Goal: Task Accomplishment & Management: Manage account settings

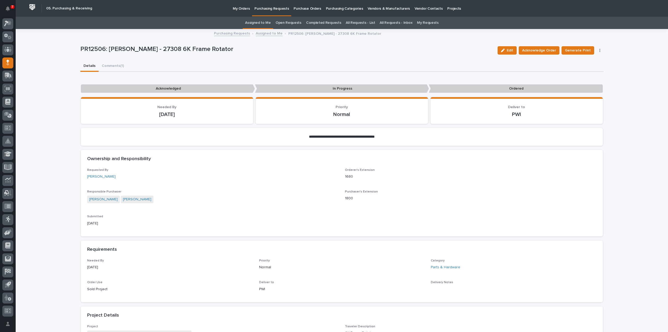
click at [270, 22] on link "Assigned to Me" at bounding box center [258, 23] width 26 height 12
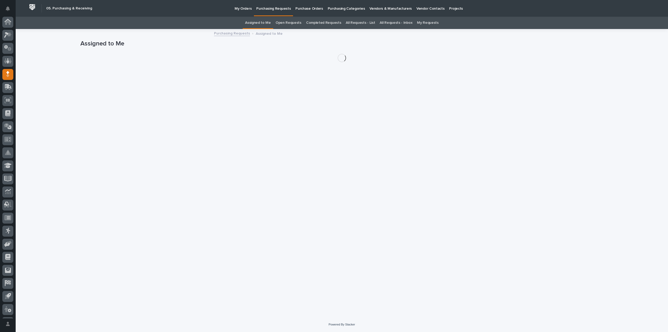
scroll to position [11, 0]
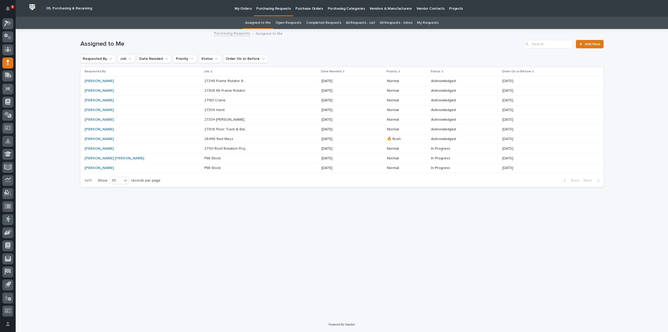
click at [204, 82] on p "27248 Frame Rotator 6K - Parts & HW" at bounding box center [226, 80] width 45 height 5
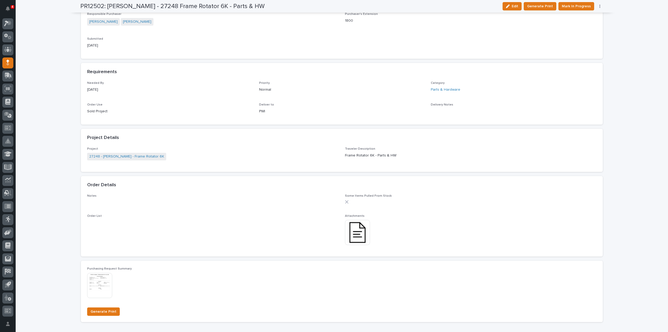
scroll to position [209, 0]
click at [353, 234] on img at bounding box center [357, 231] width 25 height 25
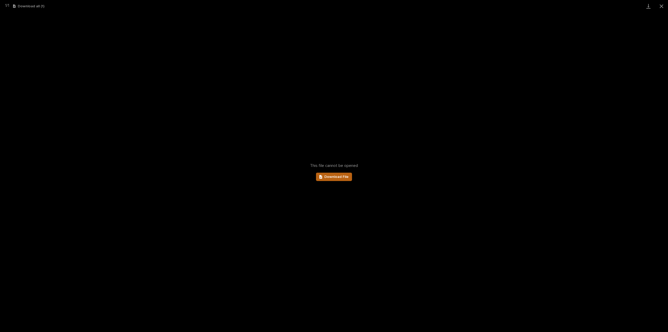
click at [338, 177] on span "Download File" at bounding box center [336, 177] width 24 height 4
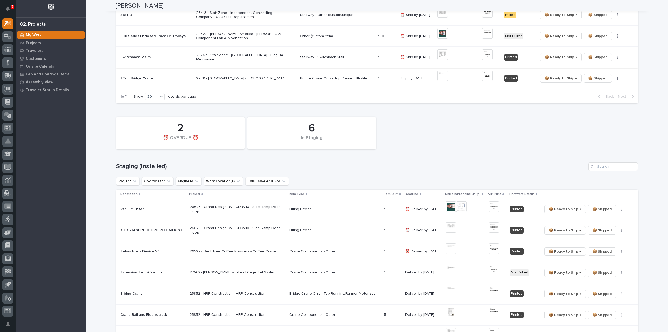
scroll to position [157, 0]
click at [620, 168] on input "Search" at bounding box center [613, 166] width 50 height 8
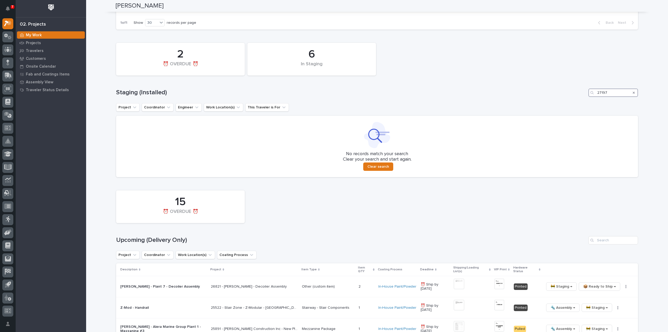
scroll to position [261, 0]
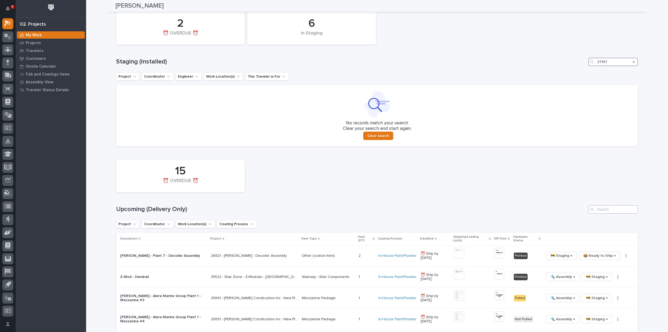
type input "27197"
click at [614, 208] on input "Search" at bounding box center [613, 209] width 50 height 8
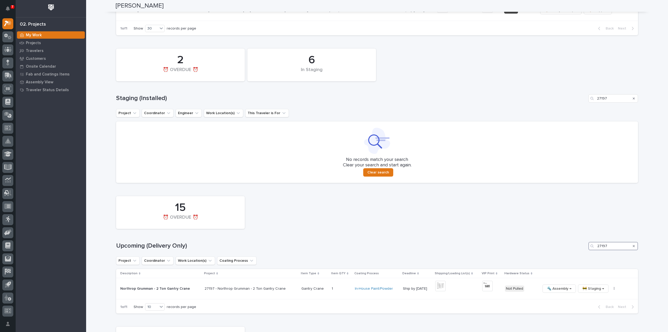
scroll to position [321, 0]
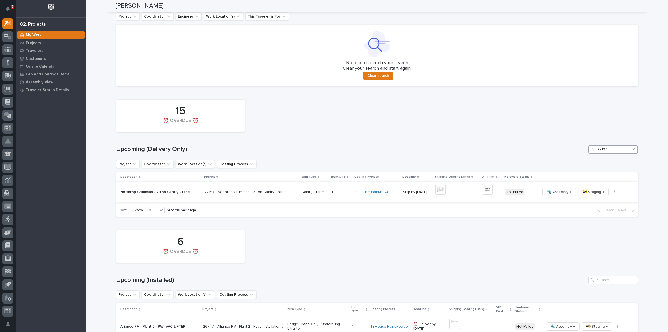
type input "27197"
click at [437, 191] on img at bounding box center [440, 189] width 10 height 10
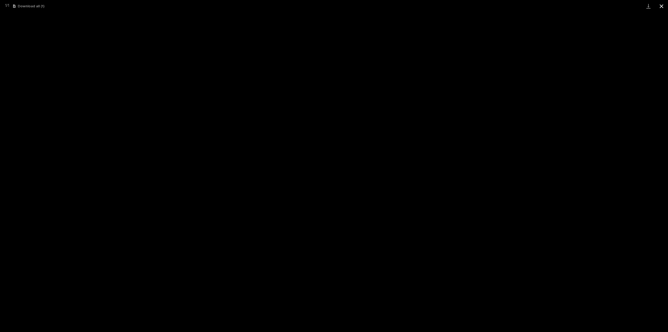
click at [663, 6] on button "Close gallery" at bounding box center [661, 6] width 13 height 12
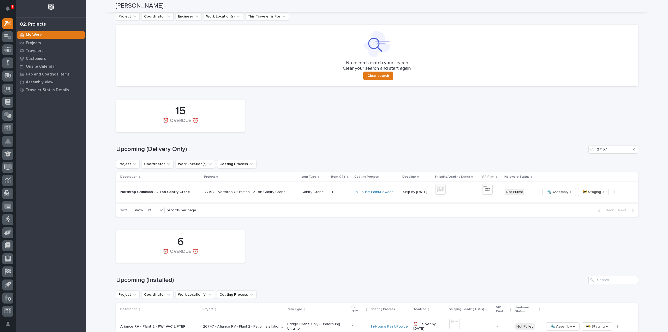
click at [483, 191] on img at bounding box center [487, 189] width 10 height 10
click at [614, 191] on icon "button" at bounding box center [614, 191] width 1 height 3
click at [590, 228] on span "🔩 Hardware" at bounding box center [588, 227] width 22 height 6
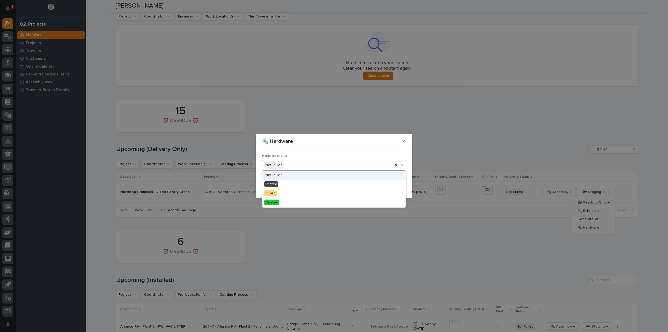
click at [295, 169] on div "Not Pulled" at bounding box center [327, 165] width 131 height 9
click at [291, 182] on div "Printed" at bounding box center [333, 184] width 143 height 9
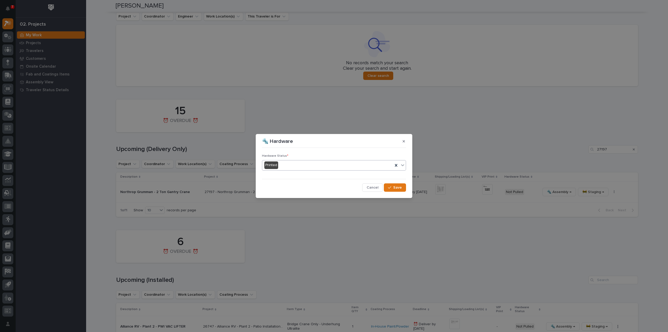
drag, startPoint x: 398, startPoint y: 188, endPoint x: 412, endPoint y: 180, distance: 15.8
click at [398, 188] on span "Save" at bounding box center [397, 187] width 9 height 5
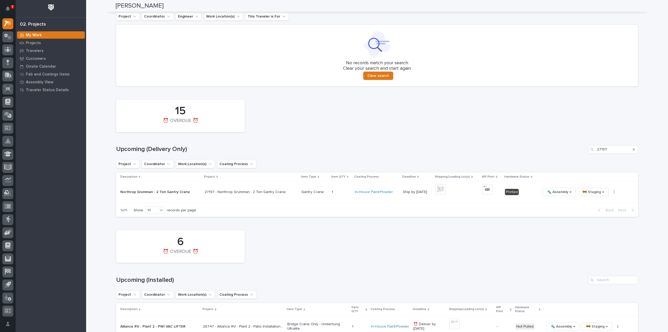
click at [633, 149] on icon "Search" at bounding box center [634, 149] width 2 height 3
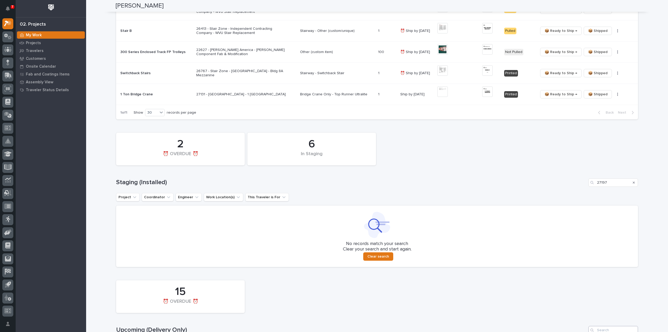
scroll to position [104, 0]
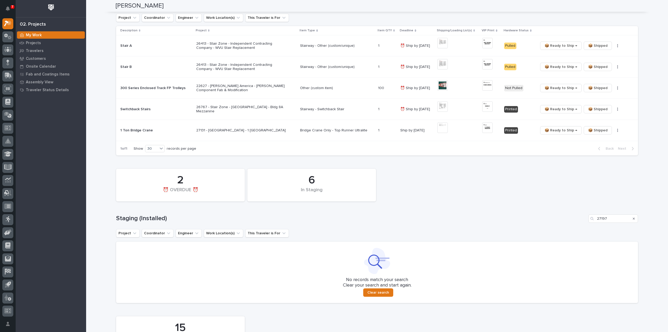
click at [633, 218] on icon "Search" at bounding box center [634, 218] width 2 height 3
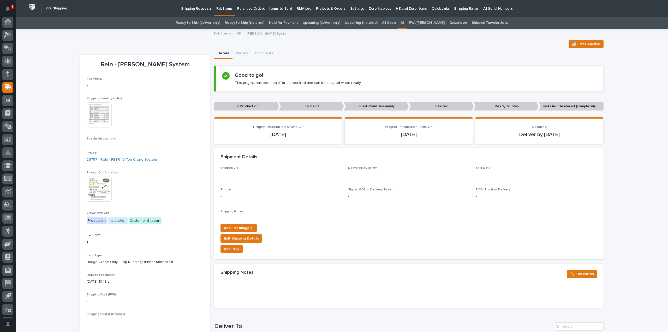
scroll to position [11, 0]
click at [404, 23] on link "All" at bounding box center [402, 23] width 4 height 12
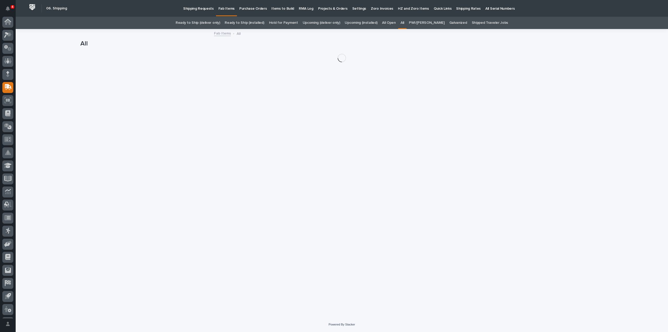
scroll to position [11, 0]
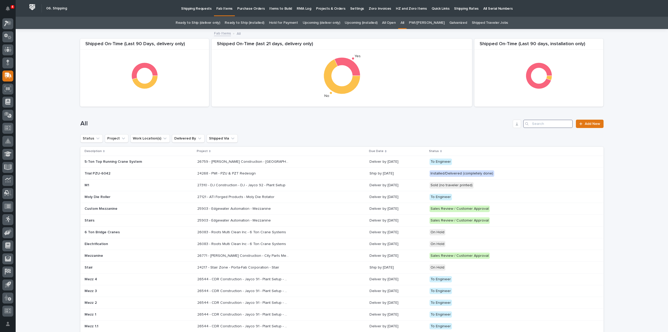
click at [547, 124] on input "Search" at bounding box center [548, 123] width 50 height 8
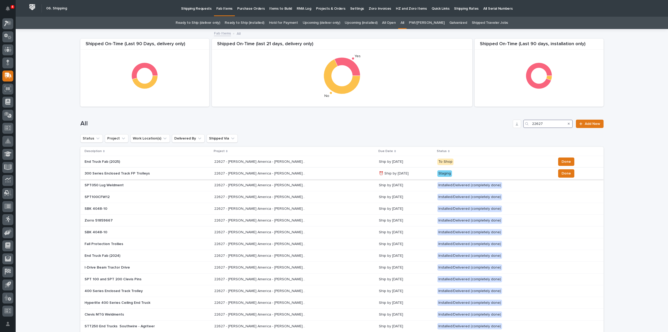
type input "22627"
click at [232, 174] on p "22627 - [PERSON_NAME] America - [PERSON_NAME] Component Fab & Modification" at bounding box center [260, 172] width 92 height 5
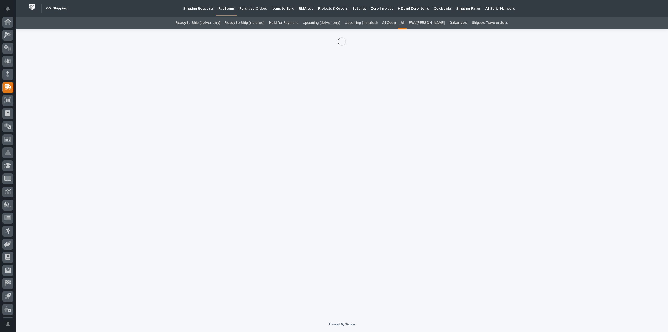
scroll to position [11, 0]
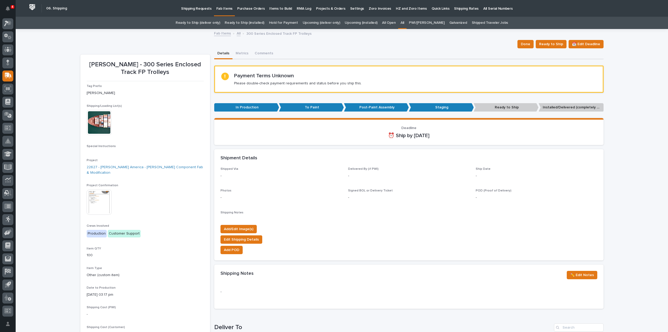
click at [100, 203] on img at bounding box center [99, 201] width 25 height 25
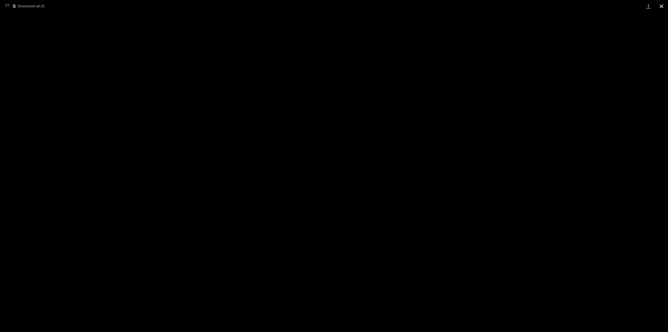
click at [663, 8] on button "Close gallery" at bounding box center [661, 6] width 13 height 12
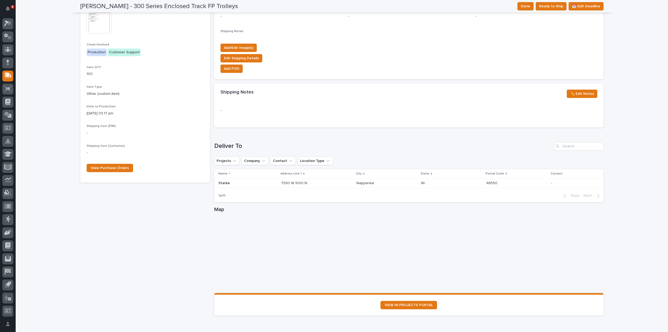
scroll to position [209, 0]
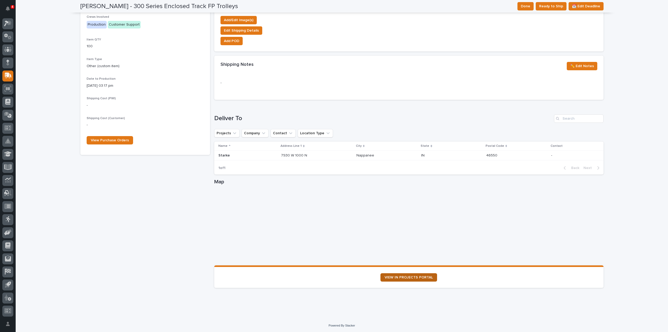
click at [402, 278] on span "VIEW IN PROJECTS PORTAL" at bounding box center [408, 277] width 48 height 4
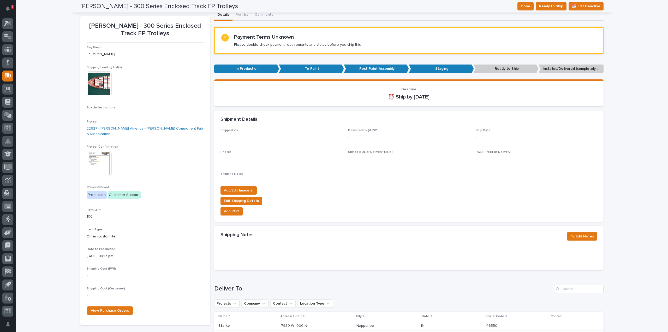
scroll to position [0, 0]
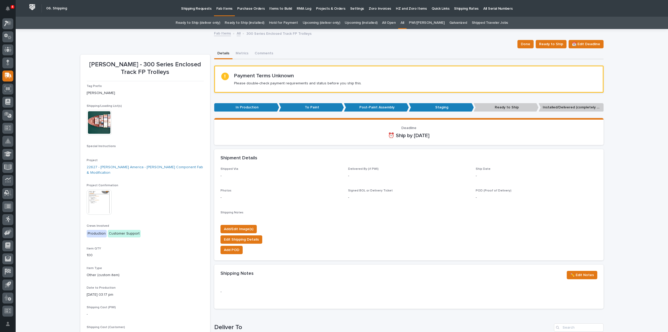
click at [404, 22] on link "All" at bounding box center [402, 23] width 4 height 12
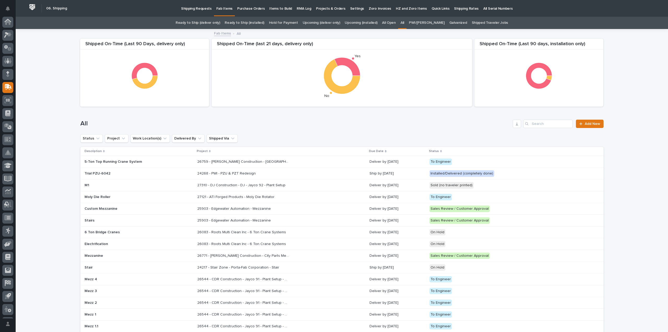
scroll to position [11, 0]
click at [551, 123] on input "Search" at bounding box center [548, 123] width 50 height 8
type input "22627"
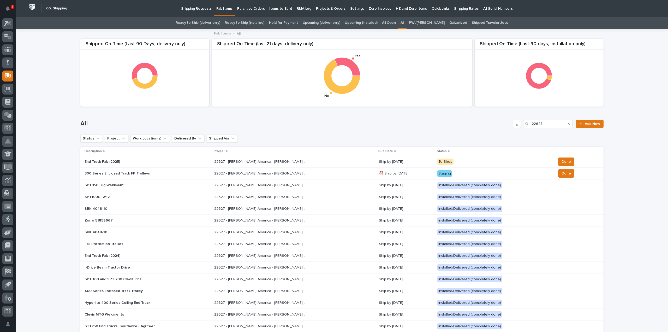
click at [252, 163] on p "22627 - Starke America - Starke Component Fab & Modification" at bounding box center [260, 160] width 92 height 5
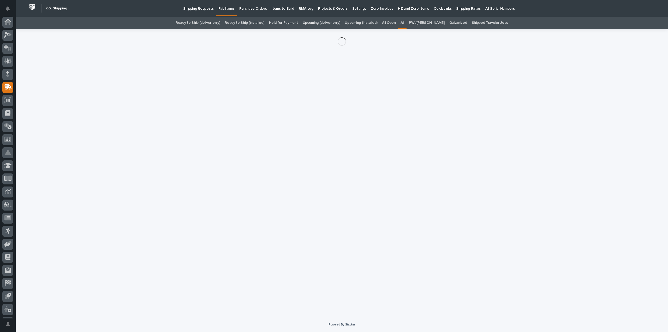
scroll to position [11, 0]
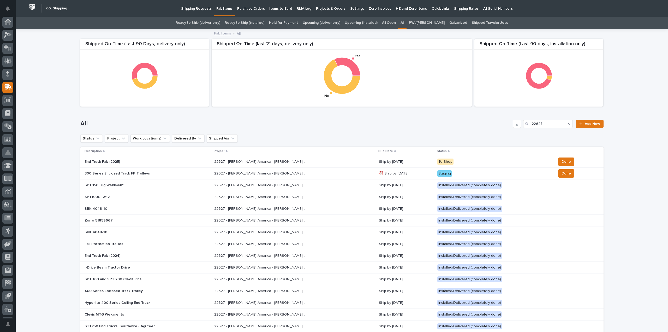
scroll to position [11, 0]
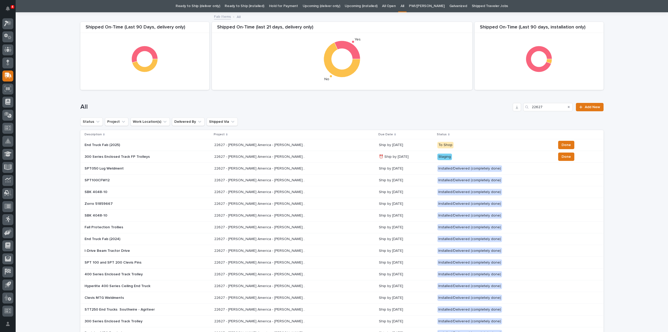
click at [241, 156] on p "22627 - Starke America - Starke Component Fab & Modification" at bounding box center [260, 155] width 92 height 5
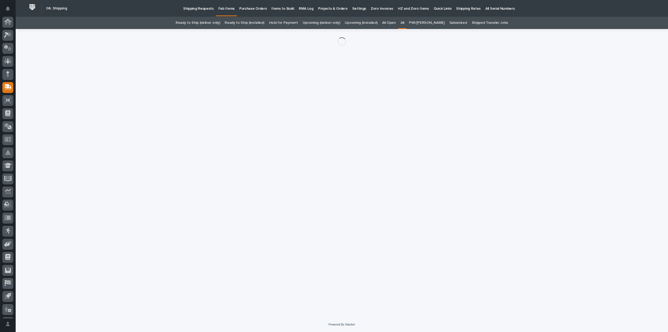
scroll to position [11, 0]
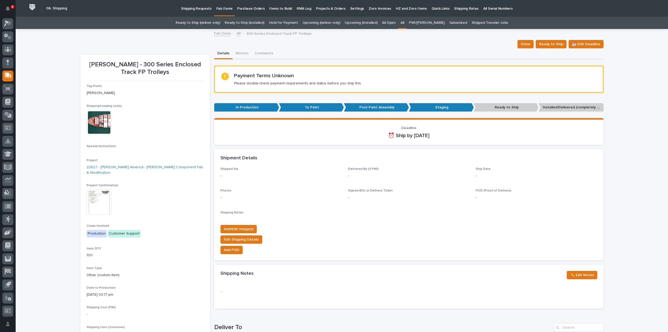
click at [103, 207] on img at bounding box center [99, 201] width 25 height 25
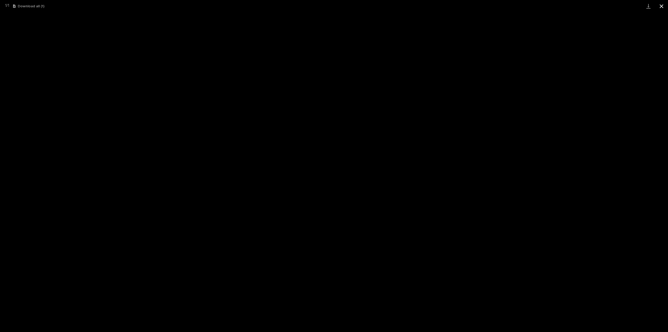
click at [661, 6] on button "Close gallery" at bounding box center [661, 6] width 13 height 12
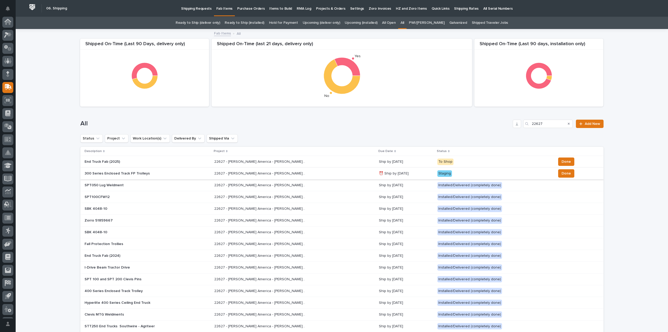
scroll to position [17, 0]
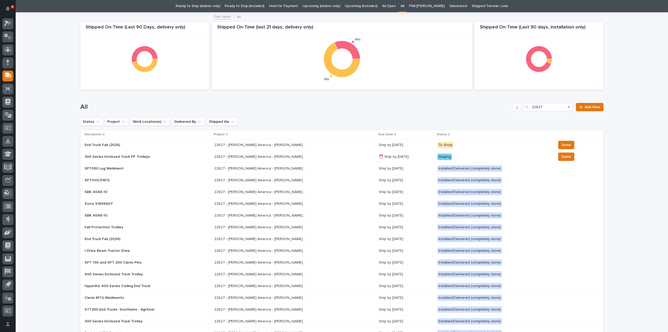
click at [255, 156] on p "22627 - Starke America - Starke Component Fab & Modification" at bounding box center [260, 155] width 92 height 5
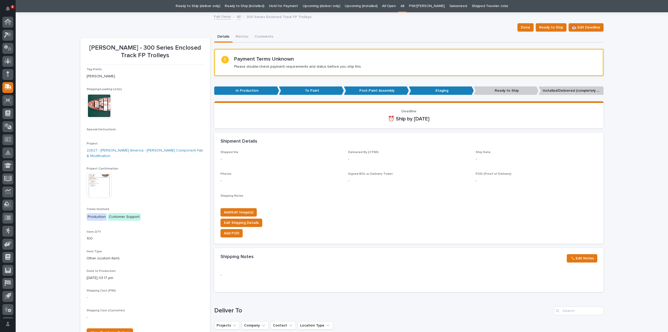
scroll to position [11, 0]
click at [104, 178] on img at bounding box center [99, 185] width 25 height 25
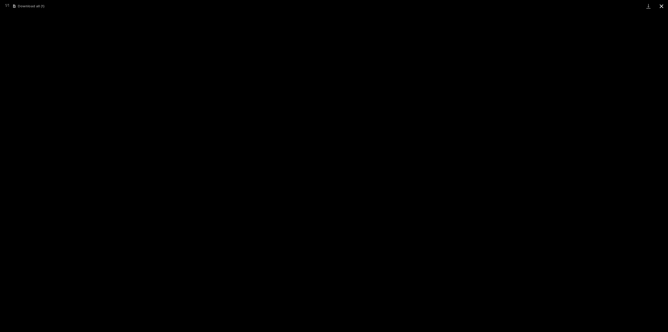
click at [662, 7] on button "Close gallery" at bounding box center [661, 6] width 13 height 12
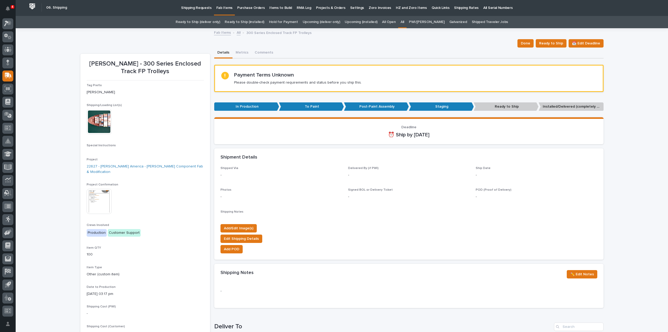
scroll to position [0, 0]
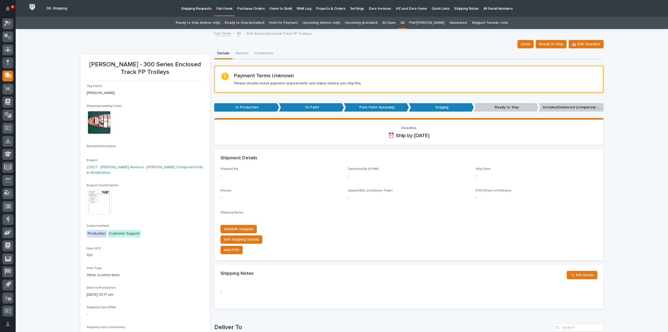
drag, startPoint x: 490, startPoint y: 0, endPoint x: 406, endPoint y: 24, distance: 87.5
click at [404, 24] on link "All" at bounding box center [402, 23] width 4 height 12
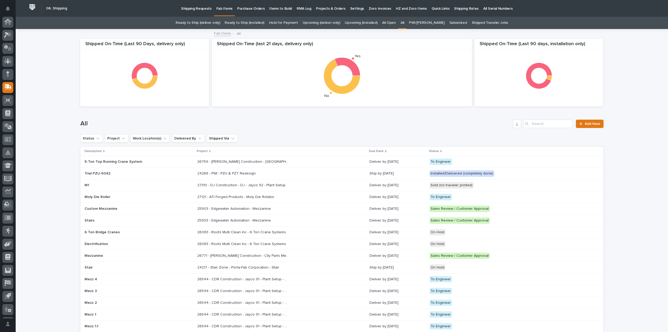
scroll to position [11, 0]
click at [646, 127] on div "Loading... Saving… Loading... Saving… Shipped On-Time (Last 90 days, installati…" at bounding box center [342, 290] width 652 height 523
click at [540, 122] on input "Search" at bounding box center [548, 123] width 50 height 8
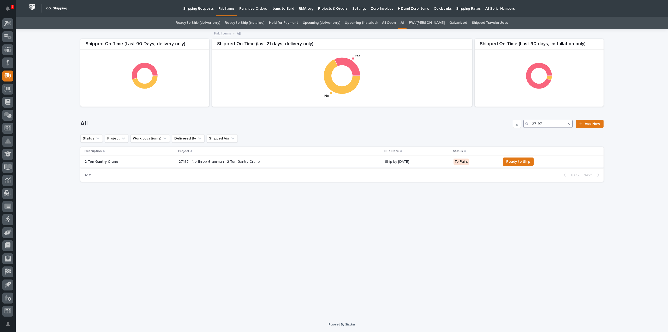
type input "27197"
click at [222, 163] on p "27197 - Northrop Grumman - 2 Ton Gantry Crane" at bounding box center [220, 160] width 82 height 5
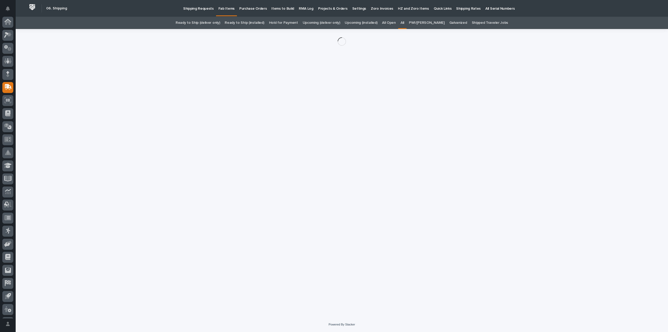
scroll to position [11, 0]
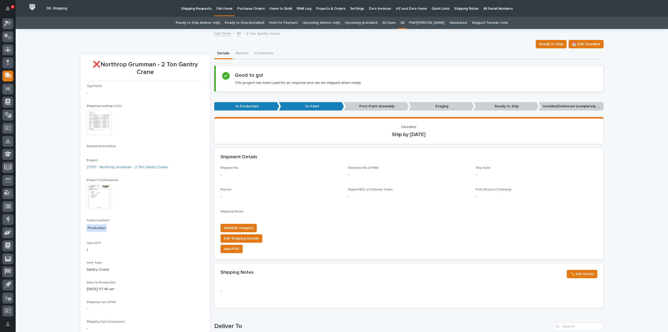
click at [95, 200] on img at bounding box center [99, 196] width 25 height 25
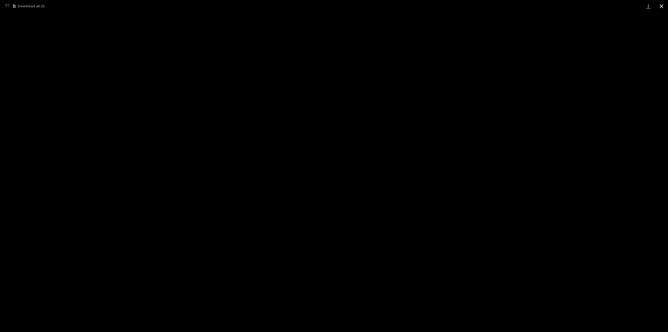
click at [663, 7] on button "Close gallery" at bounding box center [661, 6] width 13 height 12
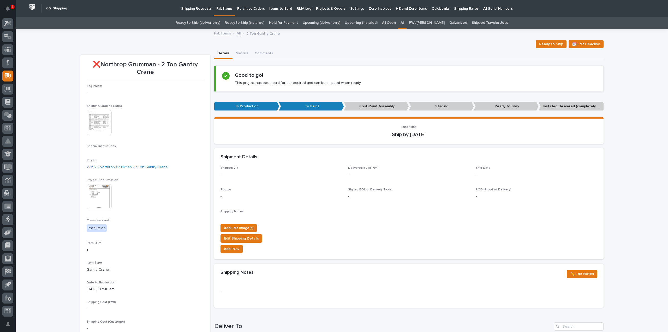
click at [622, 174] on div "Loading... Saving… Loading... Saving… ❌Northrop Grumman - 2 Ton Gantry Crane Re…" at bounding box center [342, 277] width 652 height 496
click at [404, 23] on link "All" at bounding box center [402, 23] width 4 height 12
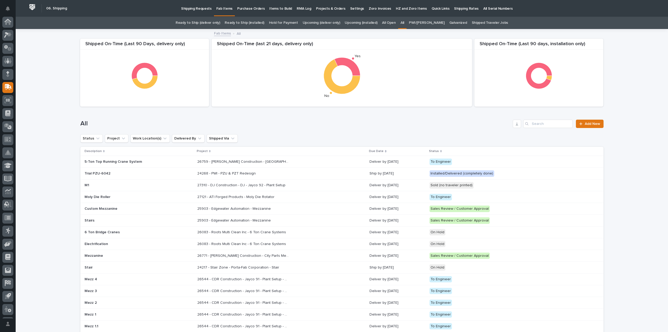
scroll to position [11, 0]
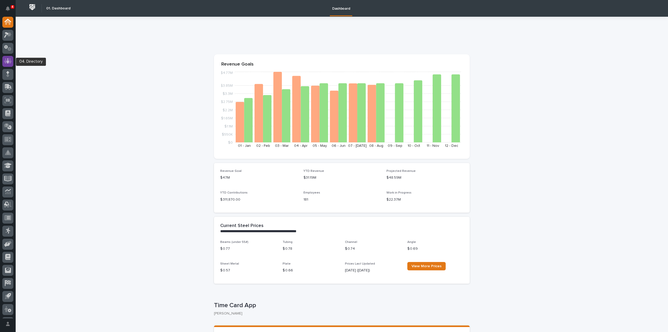
click at [11, 62] on icon at bounding box center [8, 60] width 8 height 5
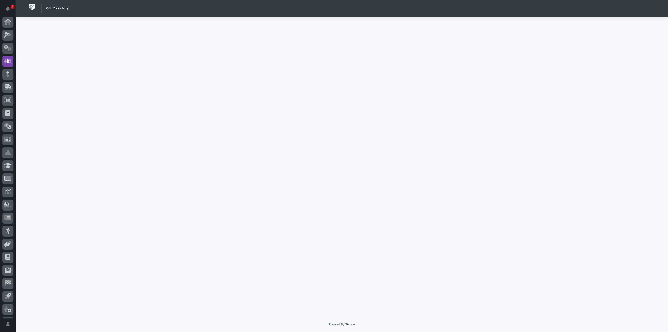
scroll to position [11, 0]
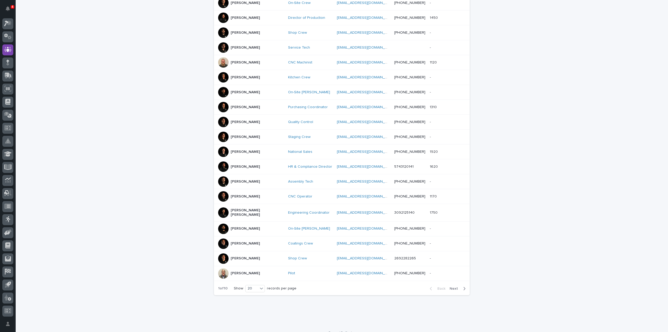
scroll to position [143, 0]
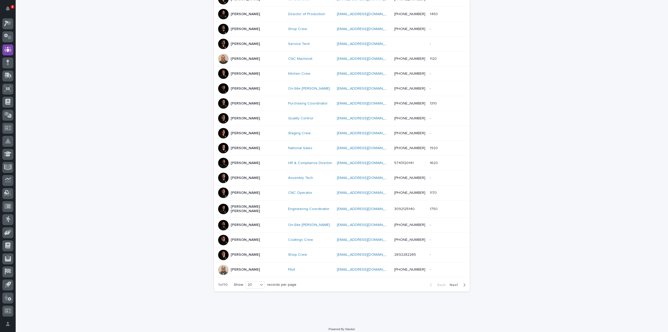
click at [452, 283] on span "Next" at bounding box center [454, 285] width 11 height 4
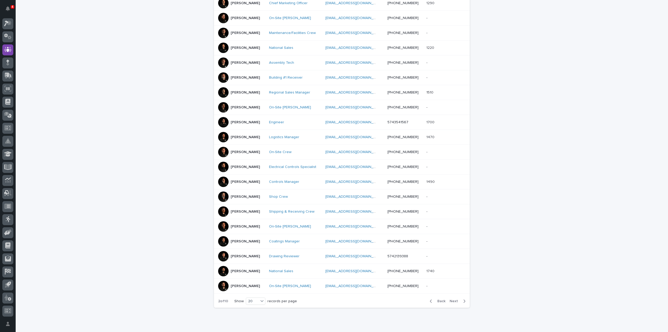
scroll to position [143, 0]
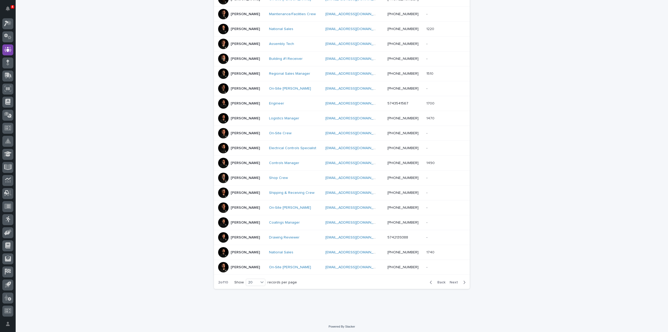
click at [454, 281] on span "Next" at bounding box center [454, 282] width 11 height 4
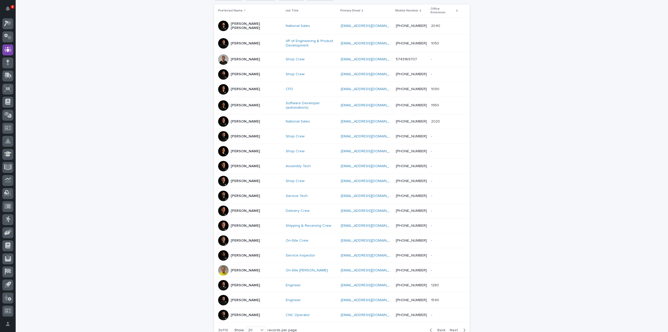
scroll to position [146, 0]
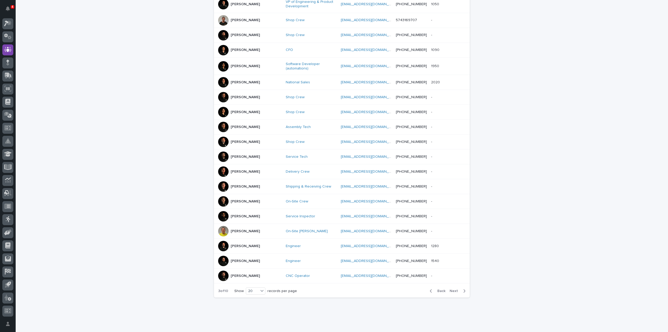
click at [453, 289] on span "Next" at bounding box center [454, 291] width 11 height 4
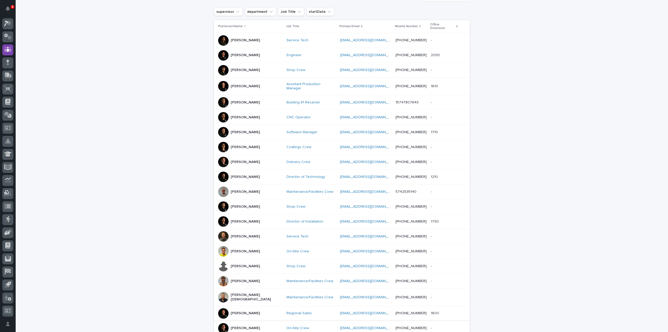
scroll to position [143, 0]
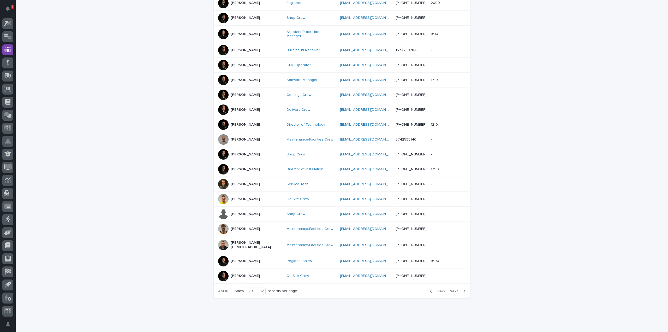
click at [455, 289] on span "Next" at bounding box center [454, 291] width 11 height 4
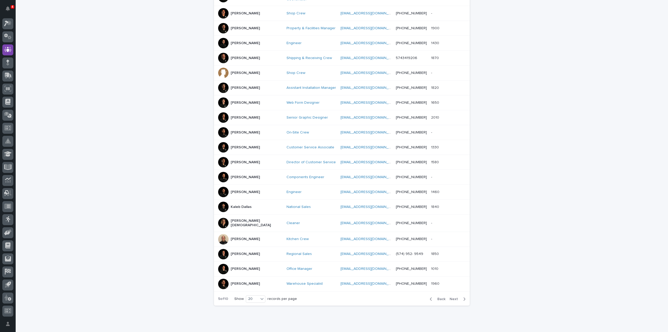
scroll to position [143, 0]
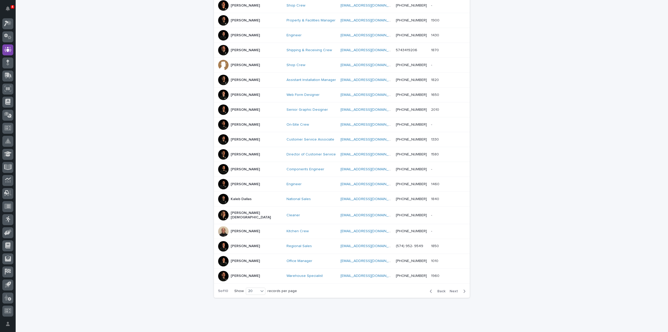
click at [451, 289] on span "Next" at bounding box center [454, 291] width 11 height 4
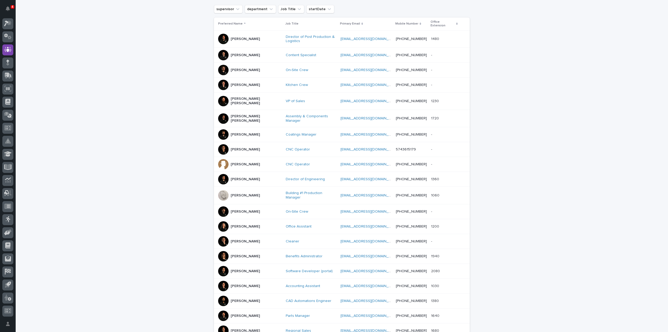
scroll to position [146, 0]
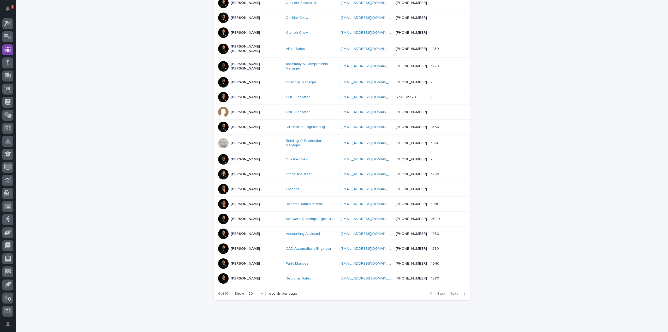
click at [450, 291] on span "Next" at bounding box center [454, 293] width 11 height 4
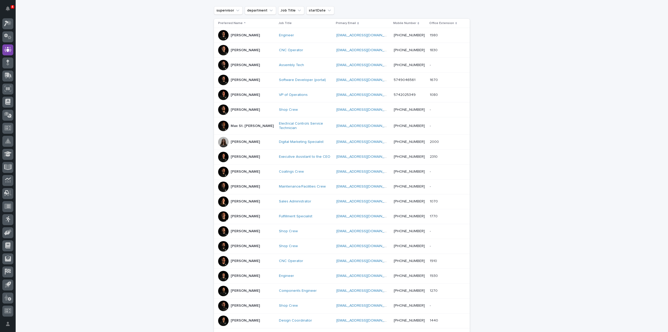
scroll to position [145, 0]
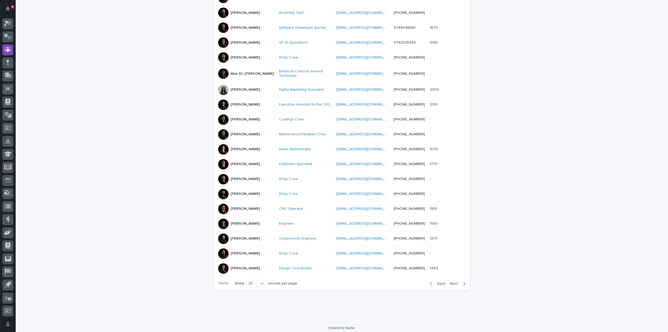
click at [451, 284] on button "Next" at bounding box center [458, 283] width 22 height 5
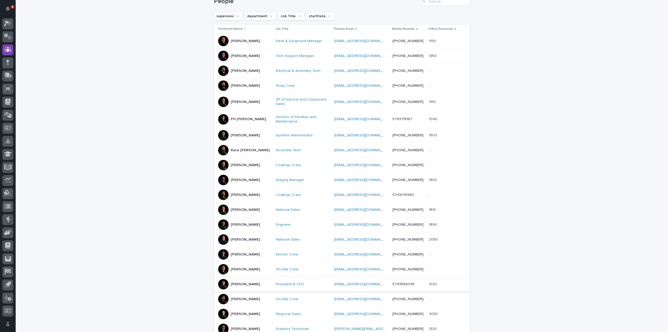
scroll to position [146, 0]
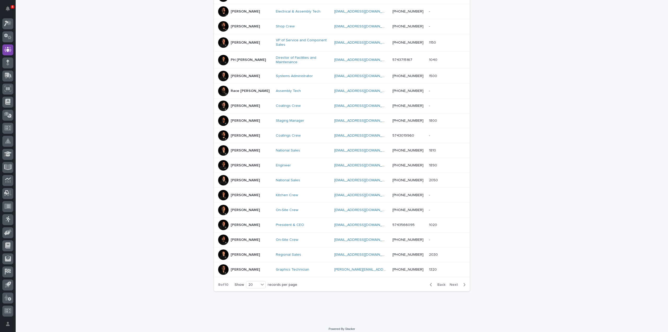
click at [454, 283] on span "Next" at bounding box center [454, 284] width 11 height 4
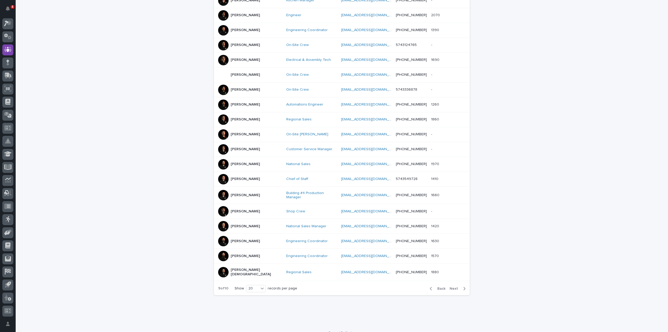
scroll to position [143, 0]
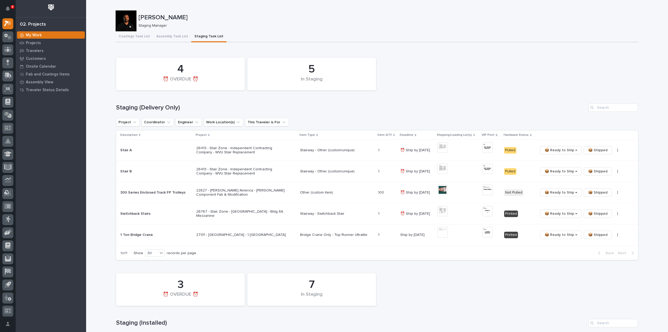
click at [513, 96] on div "5 In Staging 4 ⏰ OVERDUE ⏰ Staging (Delivery Only) Project Coordinator Engineer…" at bounding box center [377, 157] width 522 height 205
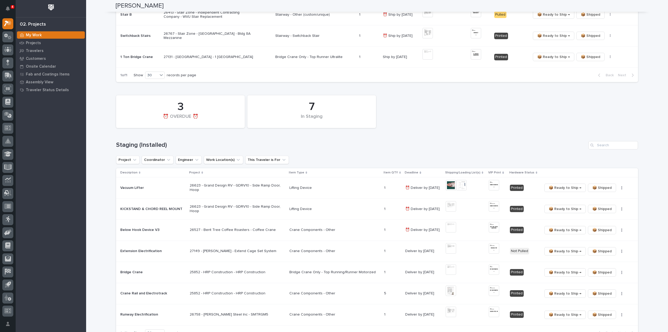
scroll to position [209, 0]
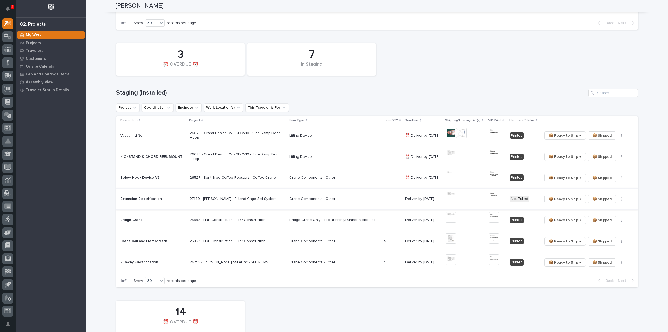
click at [450, 195] on img at bounding box center [451, 196] width 10 height 10
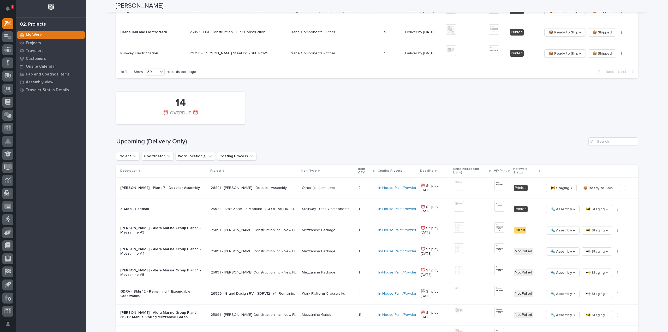
scroll to position [470, 0]
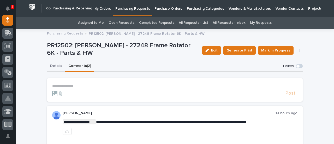
drag, startPoint x: 50, startPoint y: 65, endPoint x: 101, endPoint y: 56, distance: 52.2
click at [50, 65] on button "Details" at bounding box center [56, 66] width 18 height 11
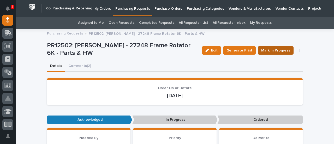
click at [266, 49] on span "Mark In Progress" at bounding box center [275, 50] width 29 height 6
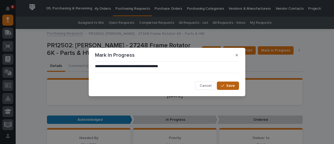
click at [231, 87] on span "Save" at bounding box center [230, 85] width 9 height 5
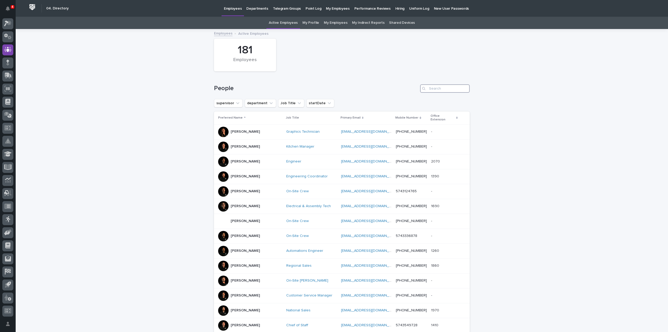
click at [442, 88] on input "Search" at bounding box center [445, 88] width 50 height 8
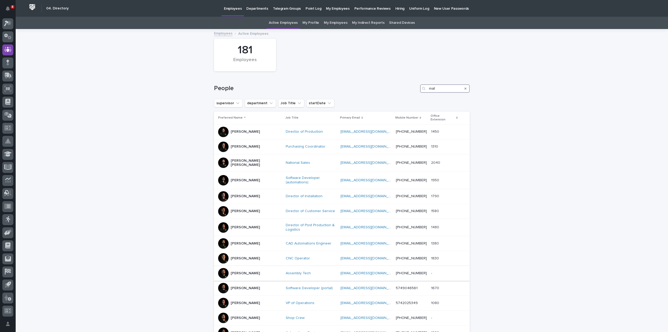
type input "mat"
click at [245, 271] on p "Matt Glassman" at bounding box center [245, 273] width 29 height 4
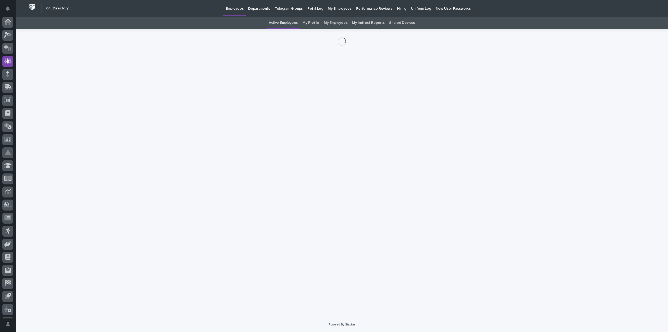
scroll to position [11, 0]
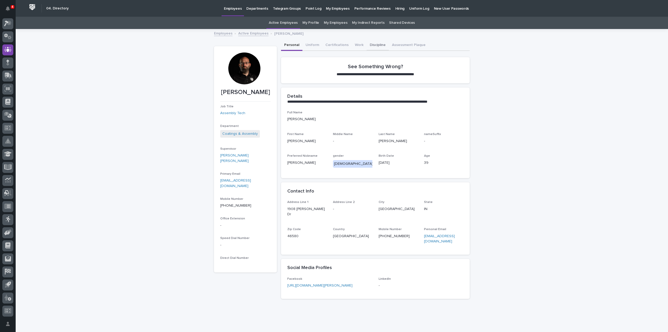
click at [373, 45] on button "Discipline" at bounding box center [377, 45] width 22 height 11
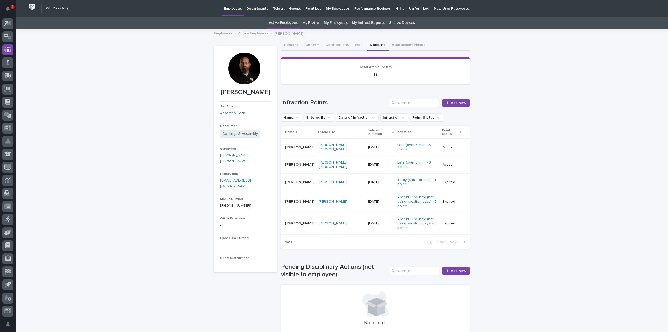
click at [288, 22] on link "Active Employees" at bounding box center [283, 23] width 29 height 12
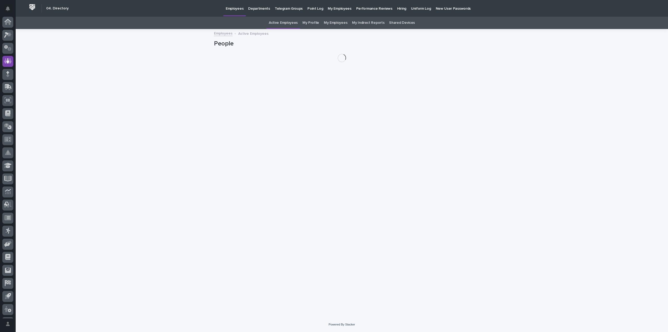
scroll to position [11, 0]
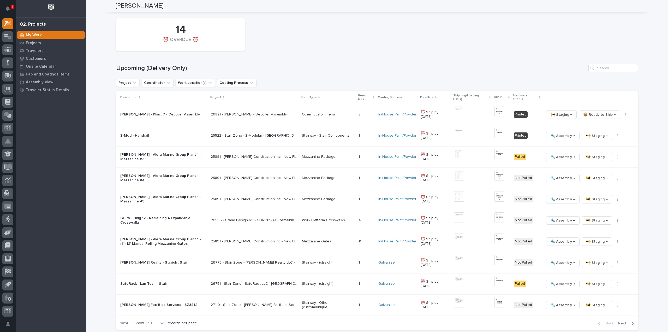
scroll to position [459, 0]
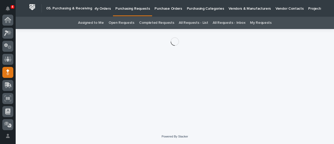
scroll to position [52, 0]
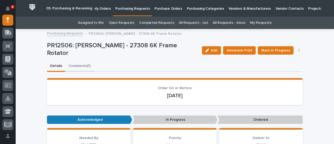
click at [79, 65] on button "Comments (1)" at bounding box center [79, 66] width 28 height 11
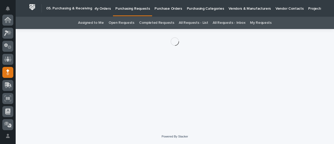
scroll to position [52, 0]
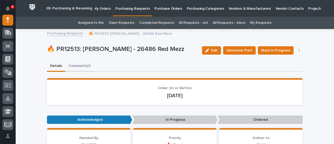
click at [82, 65] on button "Comments (1)" at bounding box center [79, 66] width 28 height 11
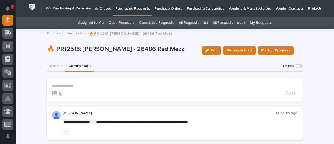
scroll to position [41, 0]
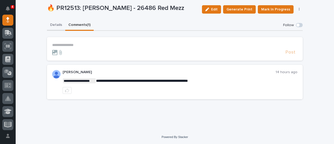
click at [62, 28] on div "**********" at bounding box center [175, 61] width 256 height 83
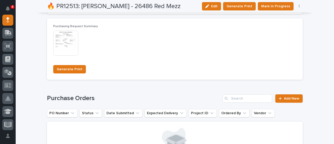
scroll to position [398, 0]
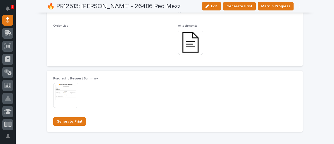
click at [186, 38] on img at bounding box center [190, 42] width 25 height 25
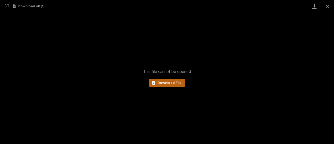
click at [169, 85] on link "Download File" at bounding box center [167, 83] width 36 height 8
click at [327, 6] on button "Close gallery" at bounding box center [327, 6] width 13 height 12
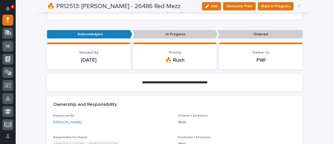
scroll to position [0, 0]
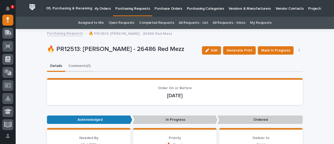
drag, startPoint x: 85, startPoint y: 65, endPoint x: 118, endPoint y: 68, distance: 33.0
click at [85, 65] on button "Comments (1)" at bounding box center [79, 66] width 28 height 11
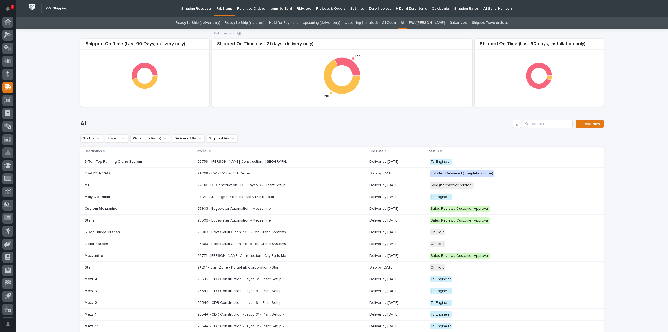
scroll to position [11, 0]
click at [558, 123] on input "Search" at bounding box center [548, 123] width 50 height 8
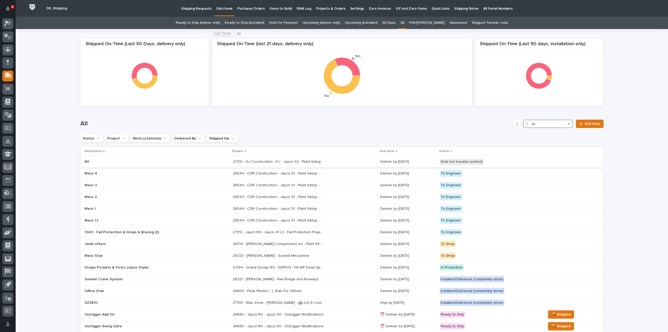
scroll to position [52, 0]
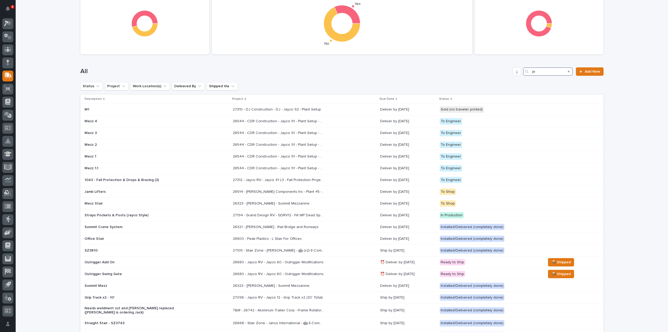
drag, startPoint x: 537, startPoint y: 71, endPoint x: 515, endPoint y: 83, distance: 24.6
click at [514, 82] on div "Shipped On-Time (Last 90 days, installation only) Shipped On-Time (Last 90 Days…" at bounding box center [341, 197] width 523 height 440
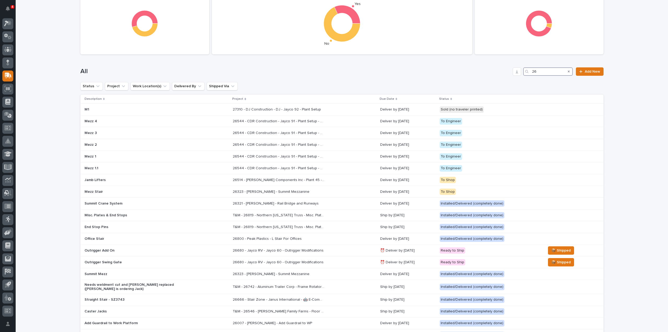
scroll to position [46, 0]
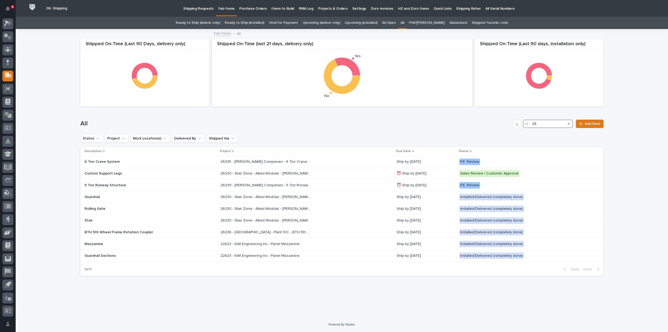
type input "2"
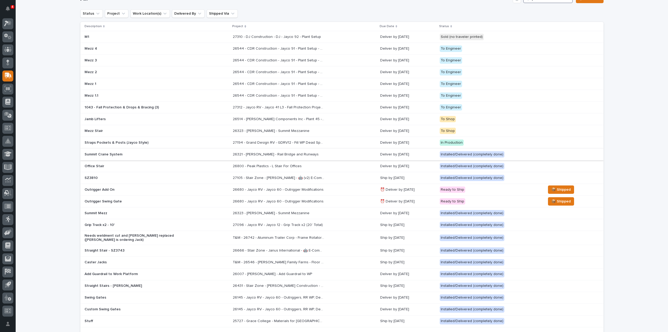
scroll to position [73, 0]
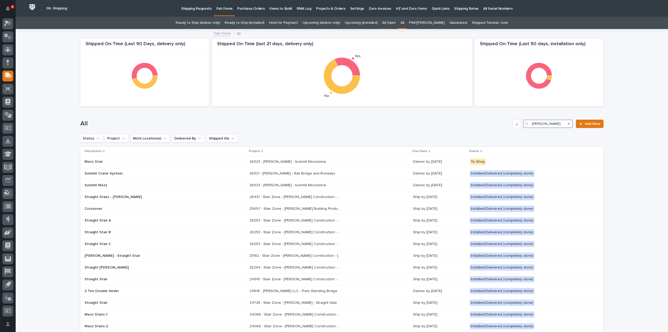
drag, startPoint x: 551, startPoint y: 125, endPoint x: 527, endPoint y: 127, distance: 24.9
click at [527, 127] on div "james" at bounding box center [548, 123] width 50 height 8
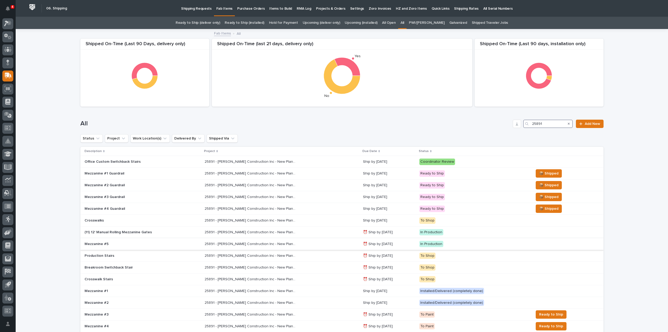
type input "25891"
click at [256, 242] on p "25891 - J A Wagner Construction Inc - New Plant Setup - Mezzanine Project" at bounding box center [251, 242] width 92 height 5
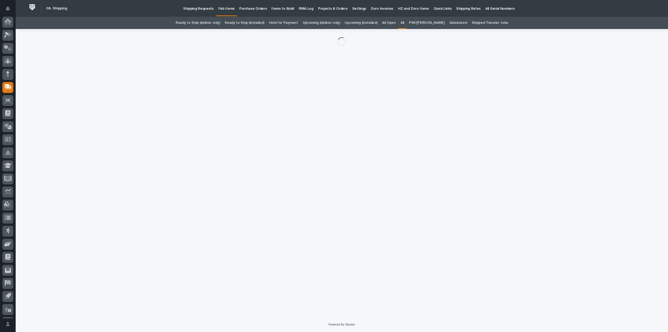
scroll to position [11, 0]
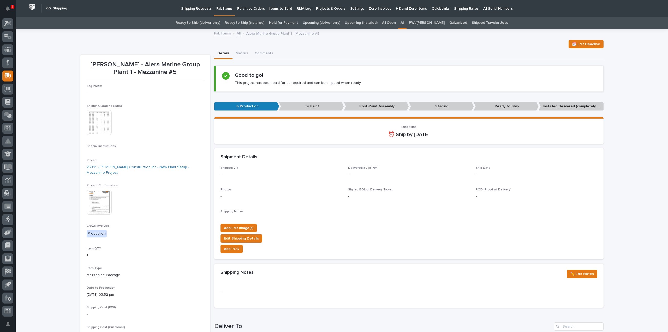
click at [104, 119] on img at bounding box center [99, 122] width 25 height 25
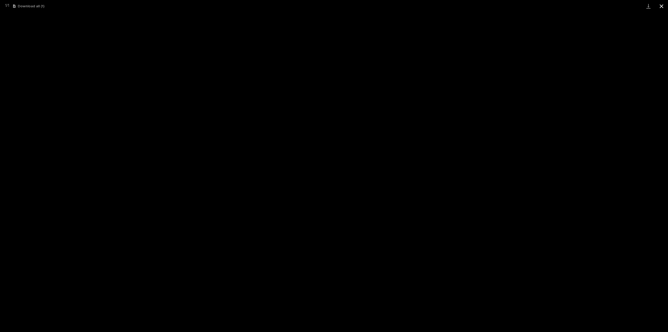
click at [662, 6] on button "Close gallery" at bounding box center [661, 6] width 13 height 12
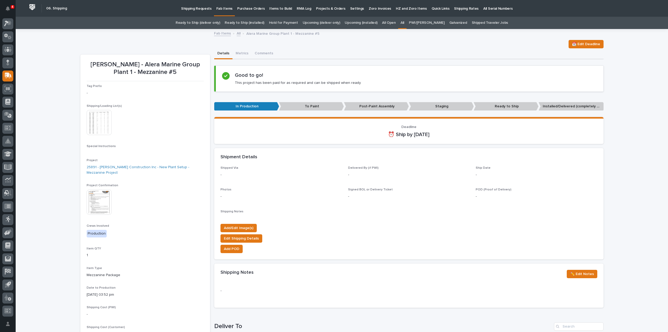
drag, startPoint x: 628, startPoint y: 82, endPoint x: 636, endPoint y: 52, distance: 31.2
click at [629, 80] on div "Loading... Saving… Loading... Saving… Wagner - Alera Marine Group Plant 1 - Mez…" at bounding box center [342, 277] width 652 height 496
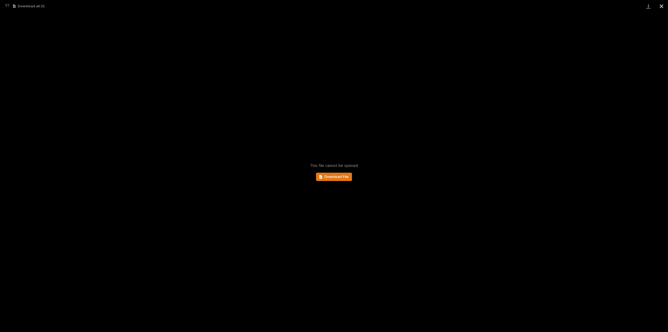
click at [663, 5] on button "Close gallery" at bounding box center [661, 6] width 13 height 12
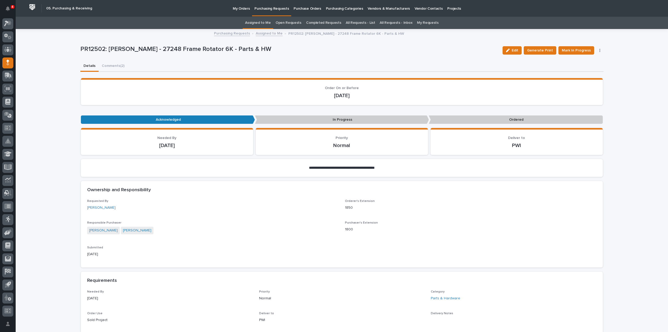
click at [263, 24] on link "Assigned to Me" at bounding box center [258, 23] width 26 height 12
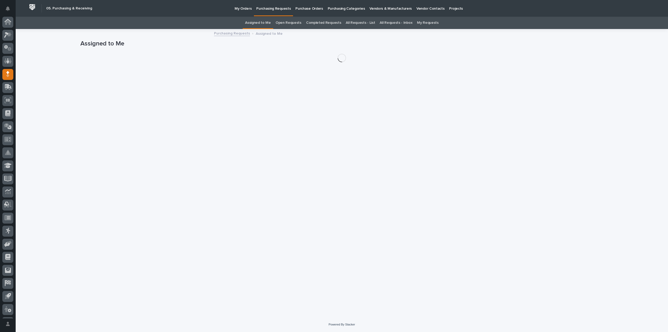
scroll to position [11, 0]
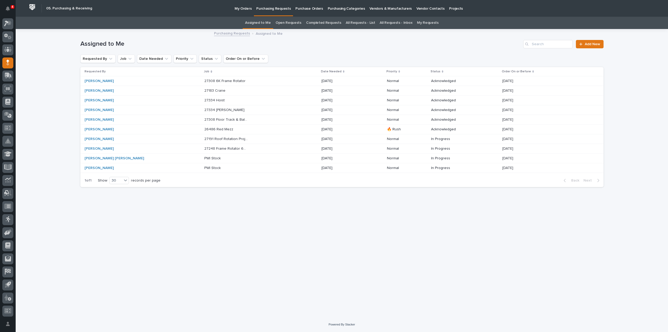
click at [649, 112] on div "Loading... Saving… Loading... Saving… Assigned to Me Add New Requested By Job D…" at bounding box center [342, 172] width 652 height 287
